Goal: Information Seeking & Learning: Learn about a topic

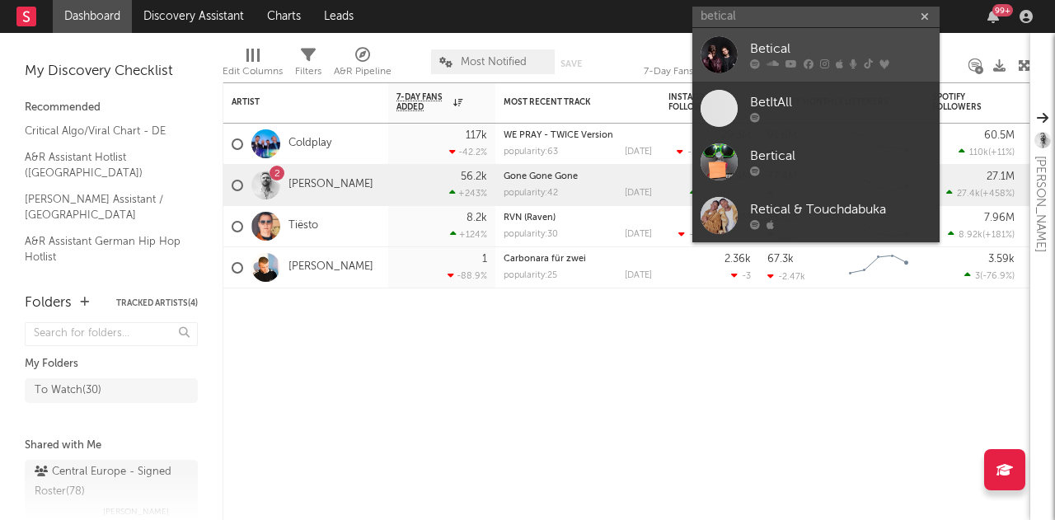
type input "betical"
click at [731, 52] on div at bounding box center [718, 54] width 37 height 37
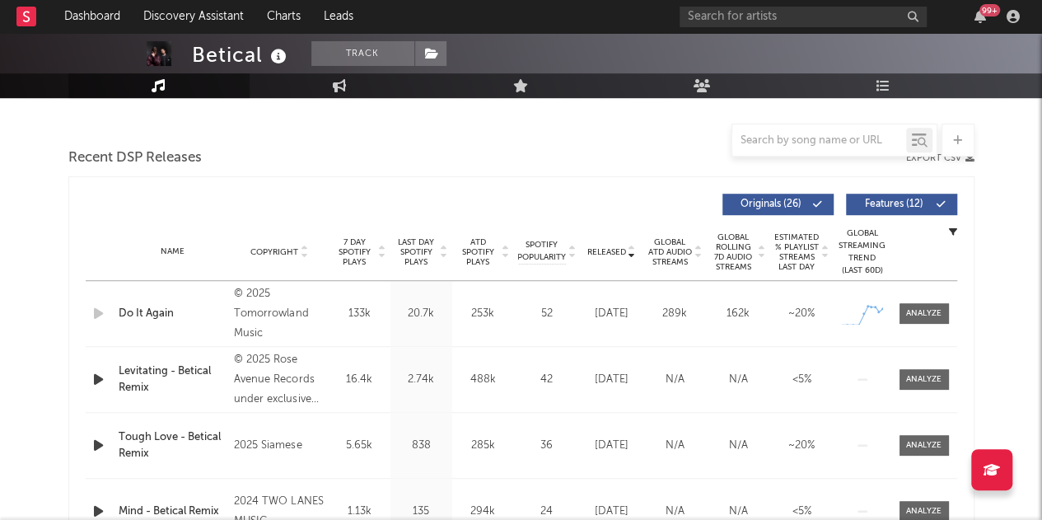
scroll to position [541, 0]
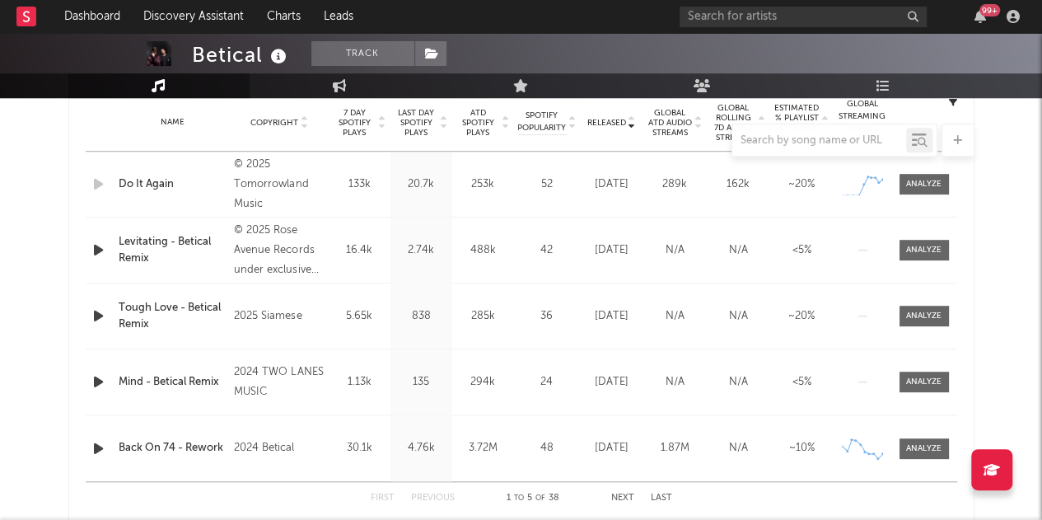
select select "6m"
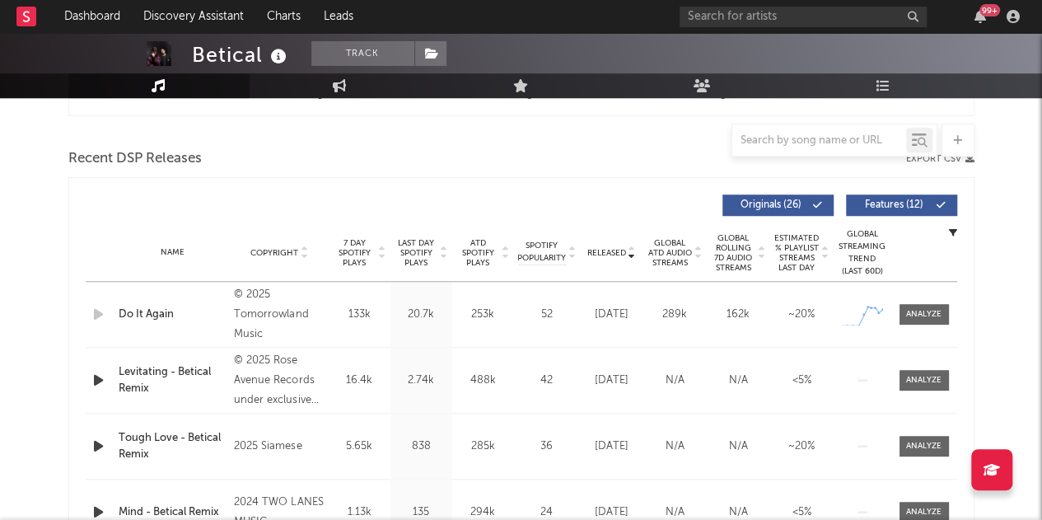
click at [447, 254] on icon at bounding box center [444, 256] width 8 height 7
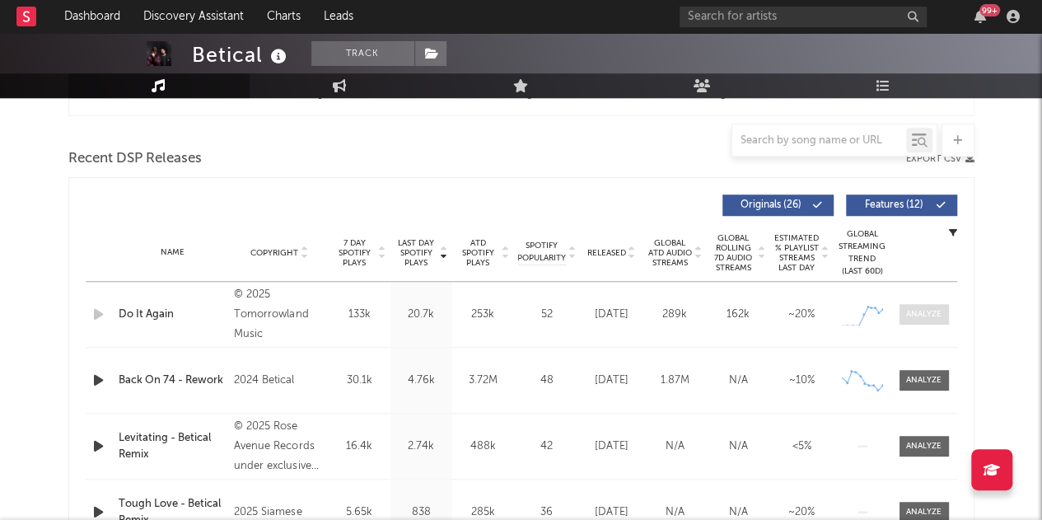
click at [927, 311] on div at bounding box center [923, 314] width 35 height 12
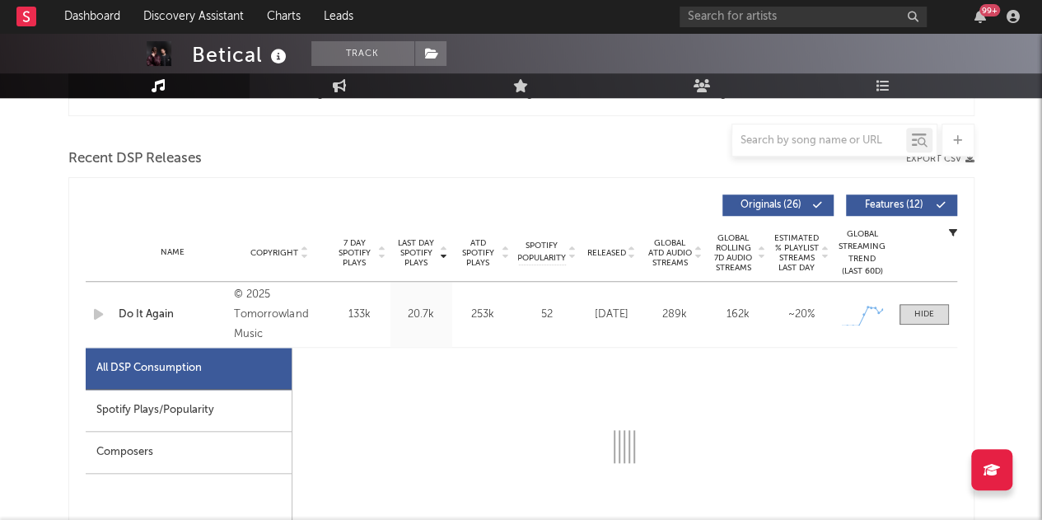
select select "1w"
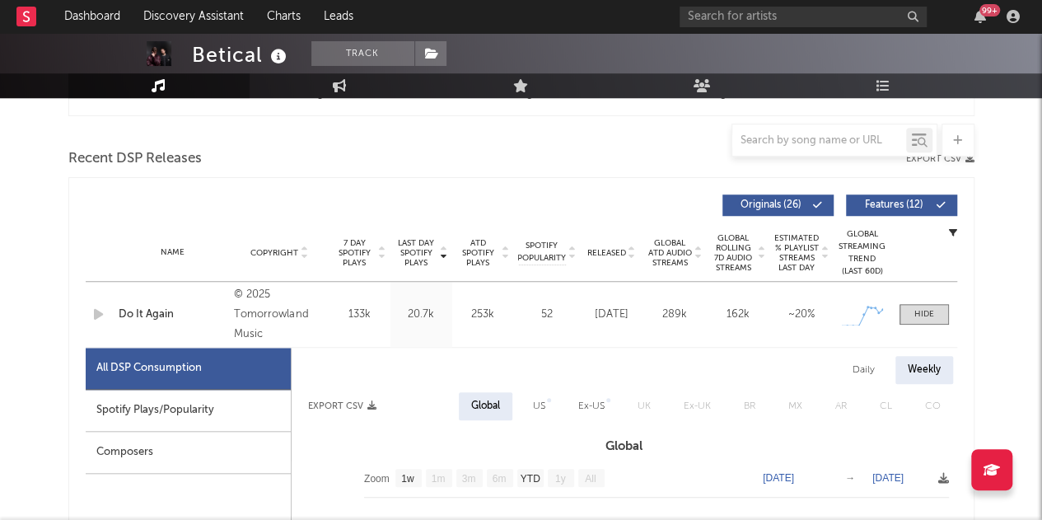
click at [163, 412] on div "Spotify Plays/Popularity" at bounding box center [188, 411] width 205 height 42
select select "1w"
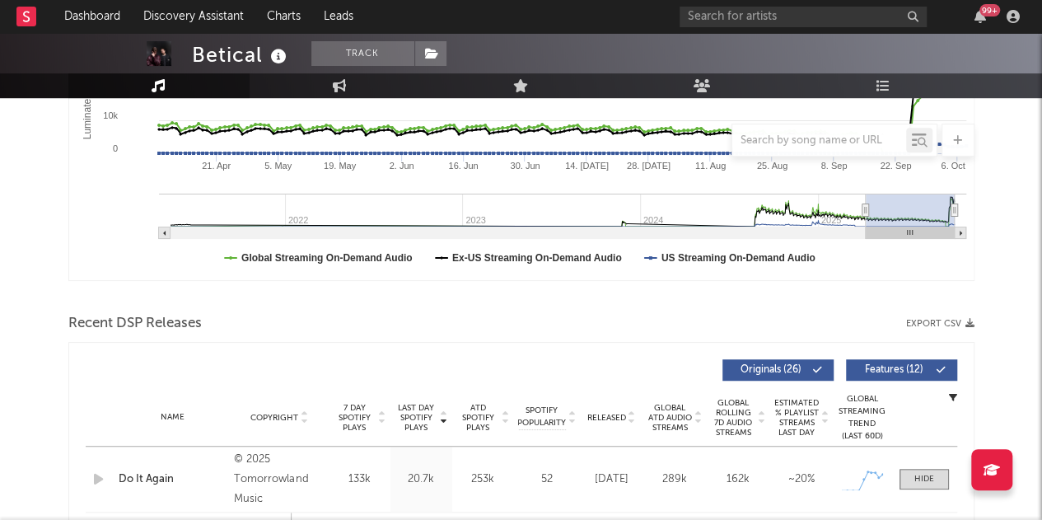
scroll to position [0, 0]
